Goal: Check status: Check status

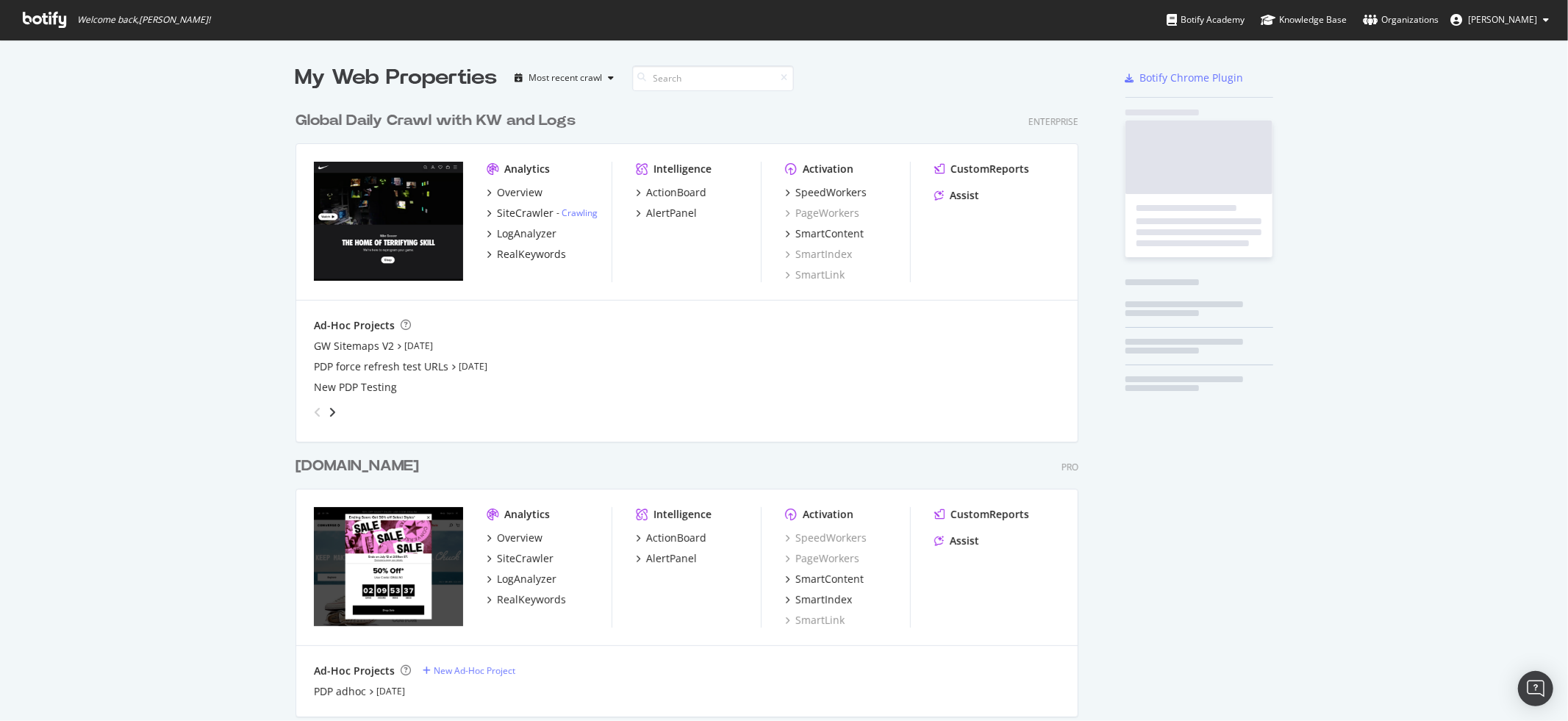
scroll to position [880, 794]
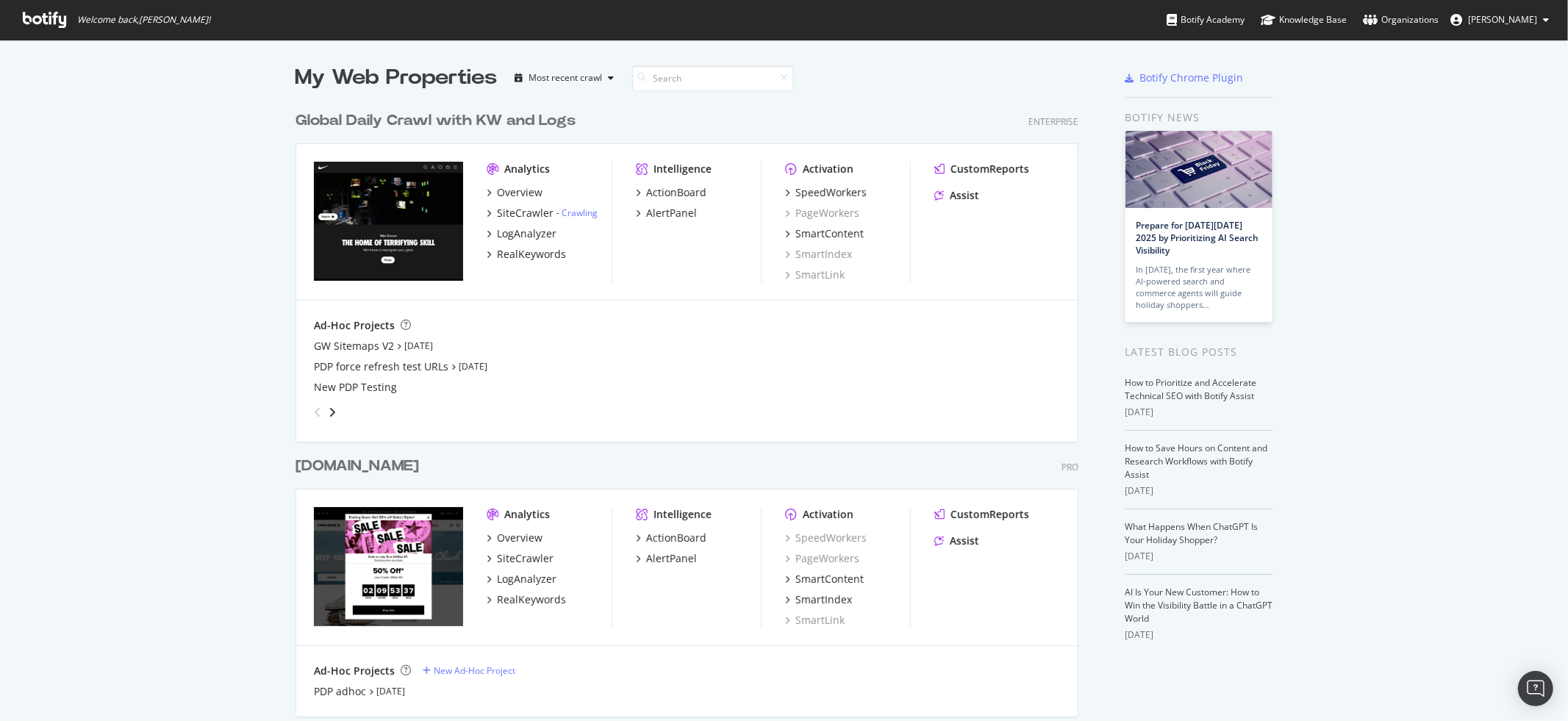
click at [369, 126] on div "Global Daily Crawl with KW and Logs" at bounding box center [435, 120] width 280 height 21
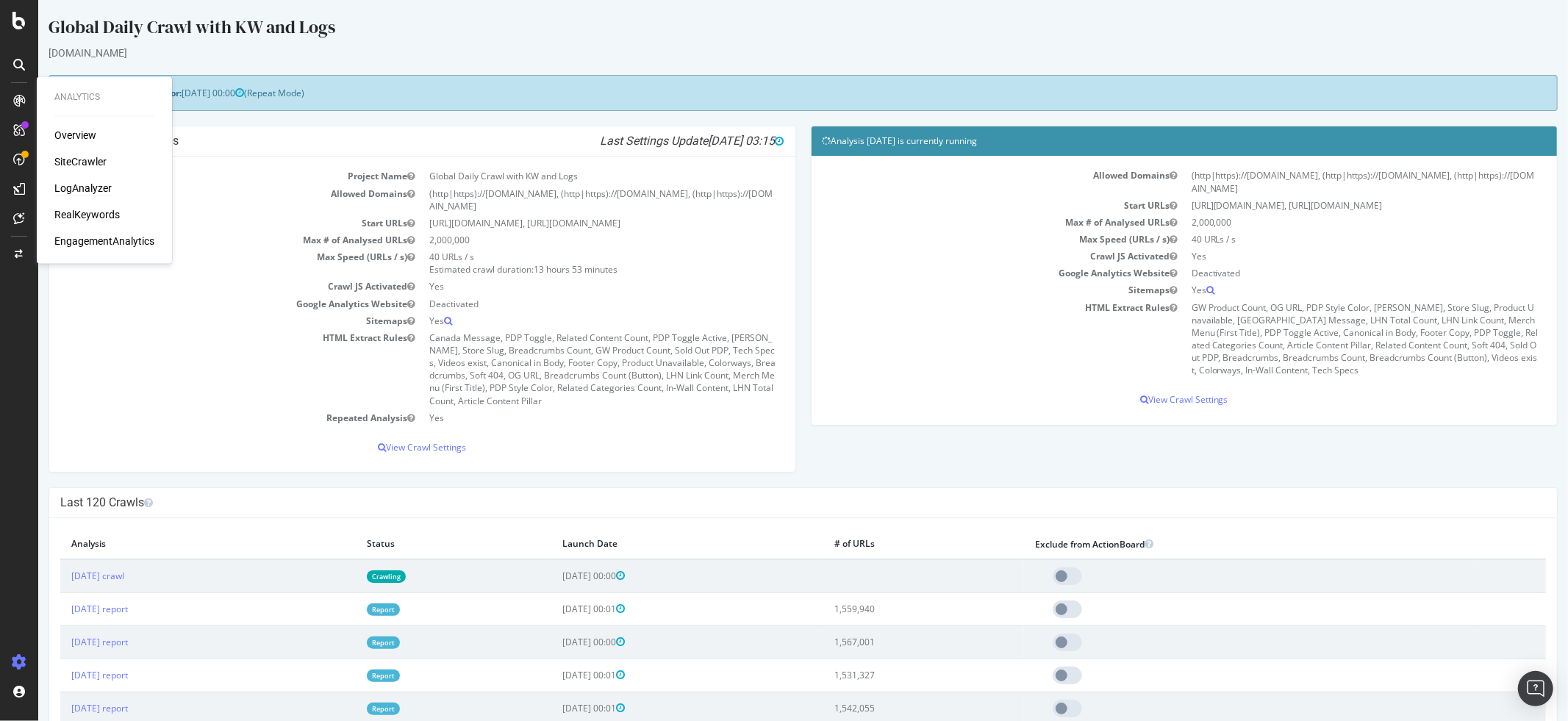
click at [83, 192] on div "LogAnalyzer" at bounding box center [83, 189] width 58 height 15
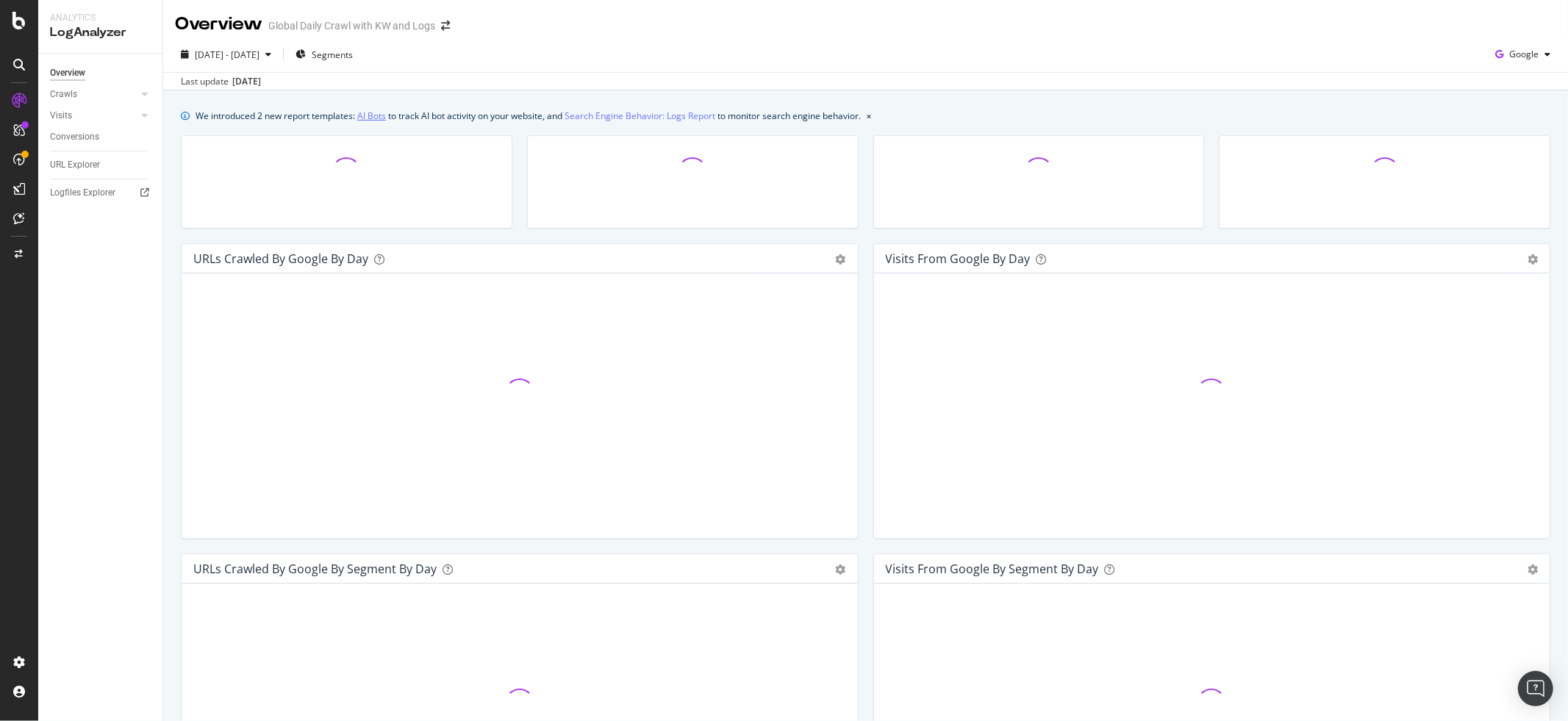
click at [367, 117] on link "AI Bots" at bounding box center [371, 115] width 29 height 16
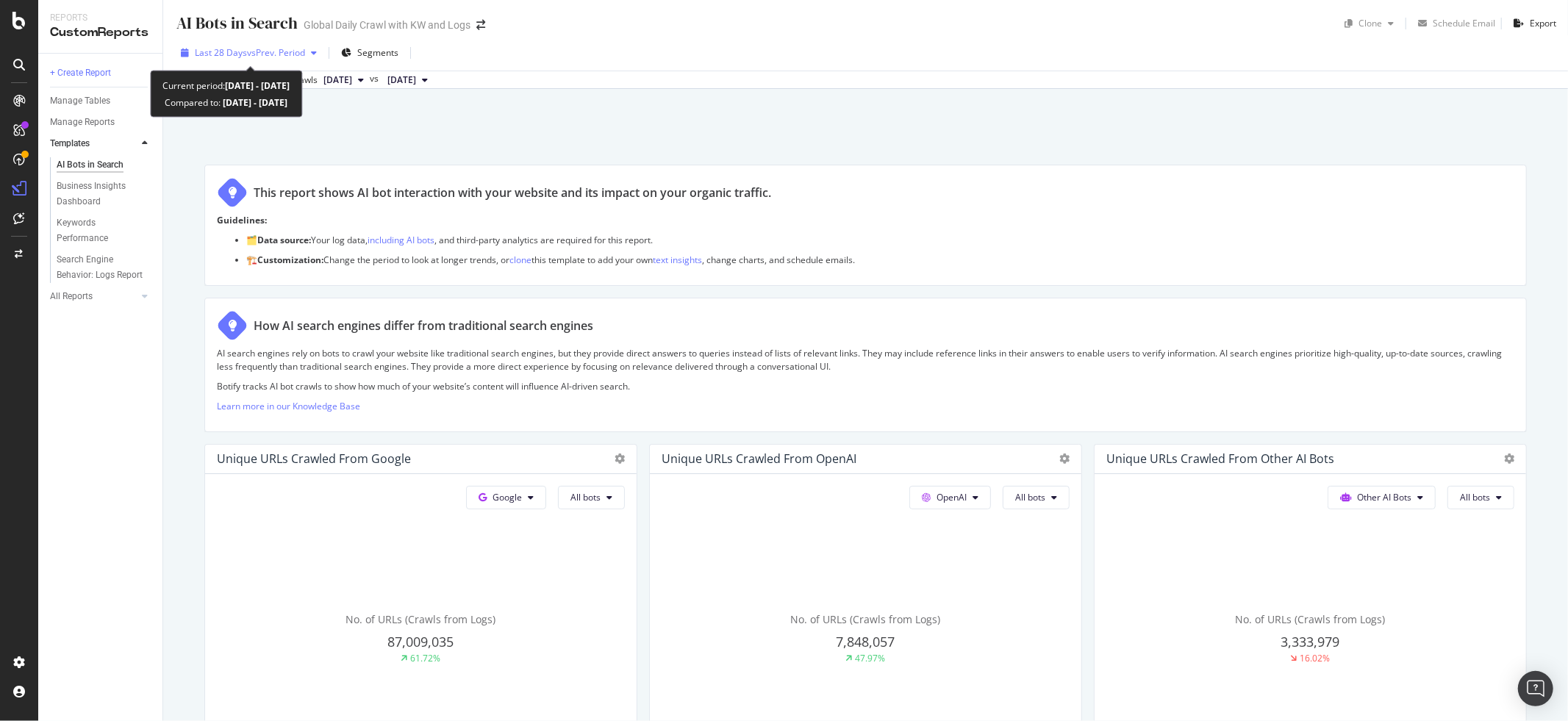
click at [280, 58] on span "vs Prev. Period" at bounding box center [276, 52] width 58 height 13
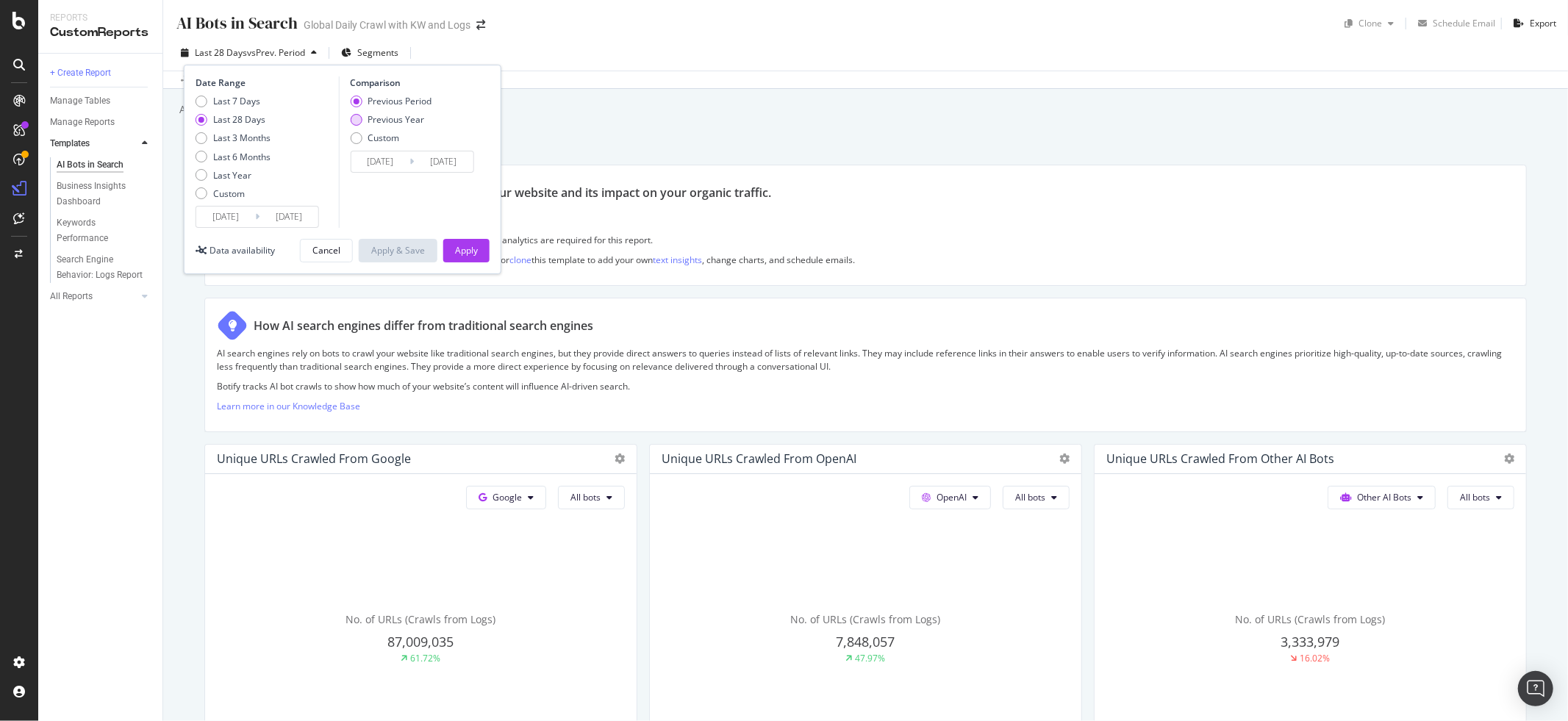
click at [367, 121] on div "Previous Year" at bounding box center [395, 119] width 57 height 13
type input "[DATE]"
click at [202, 174] on div "Last Year" at bounding box center [202, 175] width 12 height 12
type input "[DATE]"
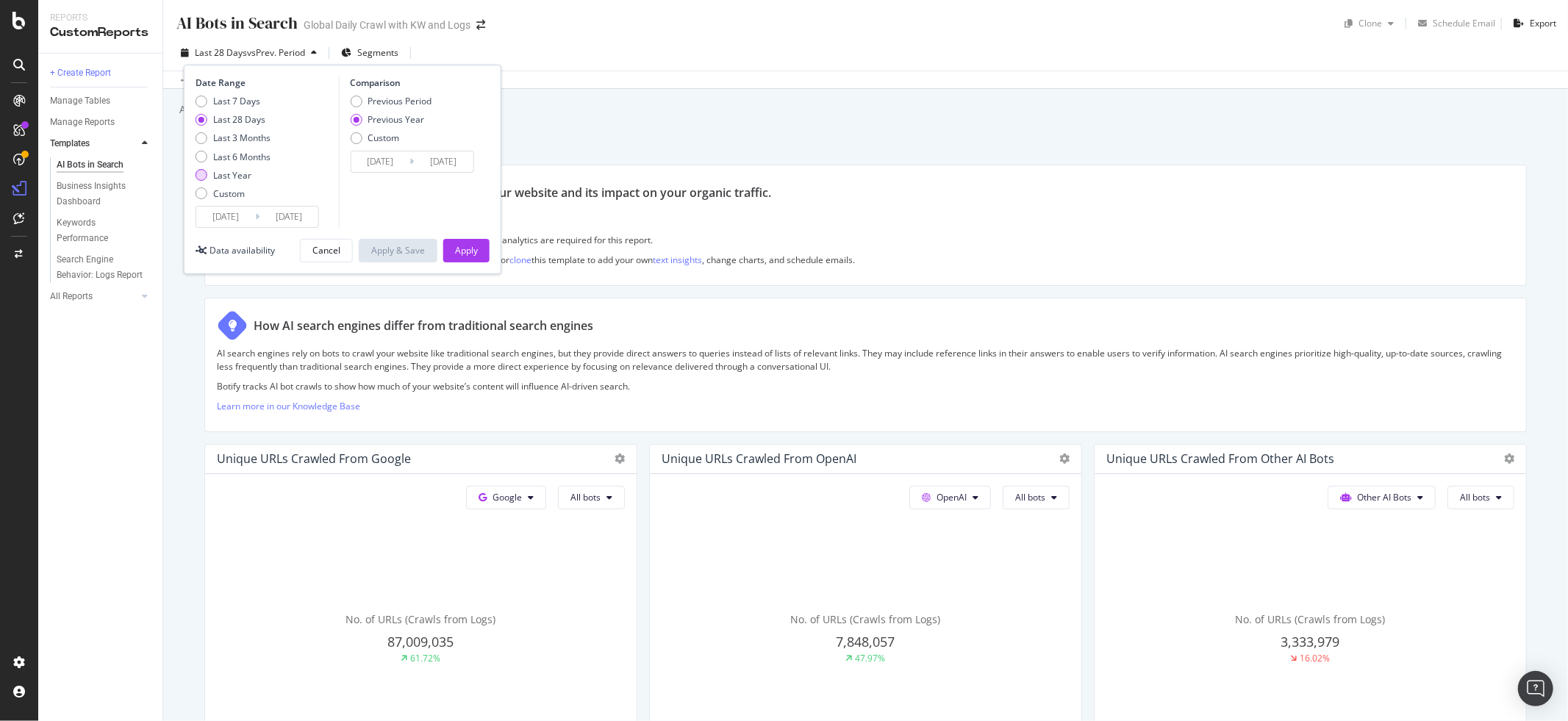
type input "[DATE]"
click at [471, 253] on div "Apply" at bounding box center [466, 250] width 23 height 13
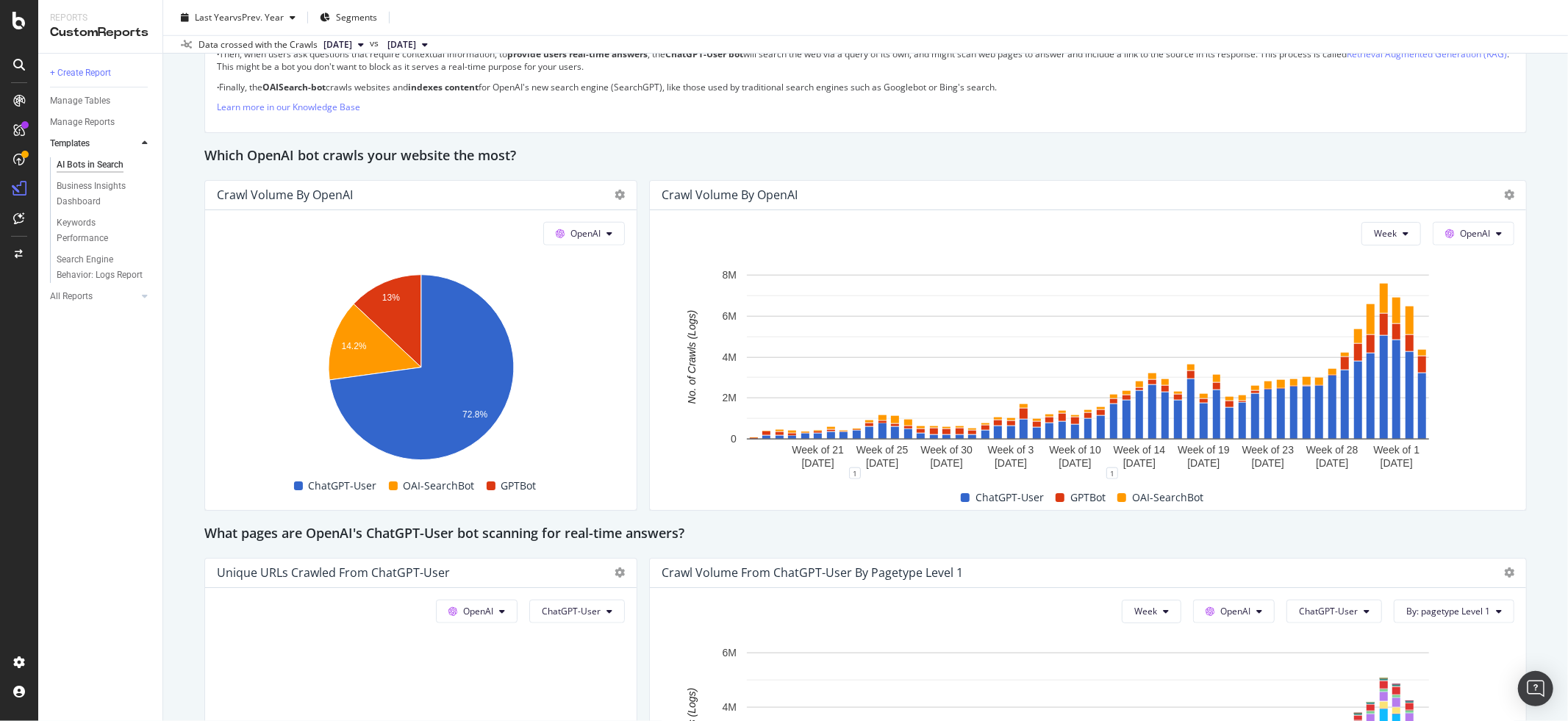
scroll to position [1170, 0]
click at [1539, 349] on div "AI Bots in Search AI Bots in Search Global Daily Crawl with KW and Logs Clone S…" at bounding box center [865, 360] width 1405 height 721
